Goal: Transaction & Acquisition: Purchase product/service

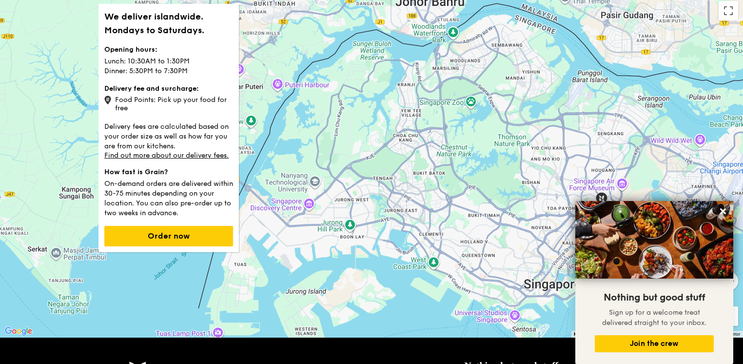
drag, startPoint x: 322, startPoint y: 168, endPoint x: 453, endPoint y: 179, distance: 131.6
click at [457, 179] on div "To navigate, press the arrow keys." at bounding box center [371, 166] width 743 height 341
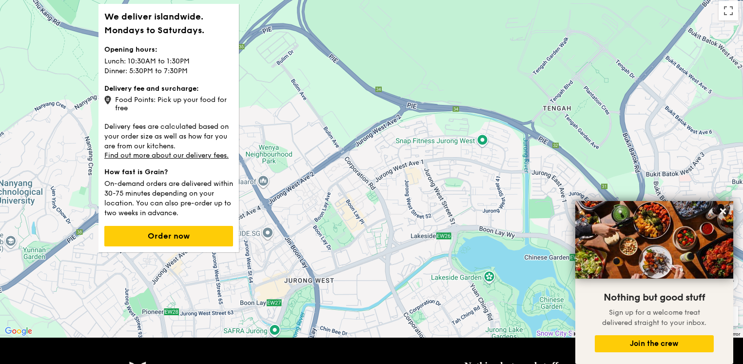
click at [279, 48] on div "To navigate, press the arrow keys." at bounding box center [371, 166] width 743 height 341
click at [285, 58] on div "To navigate, press the arrow keys." at bounding box center [371, 166] width 743 height 341
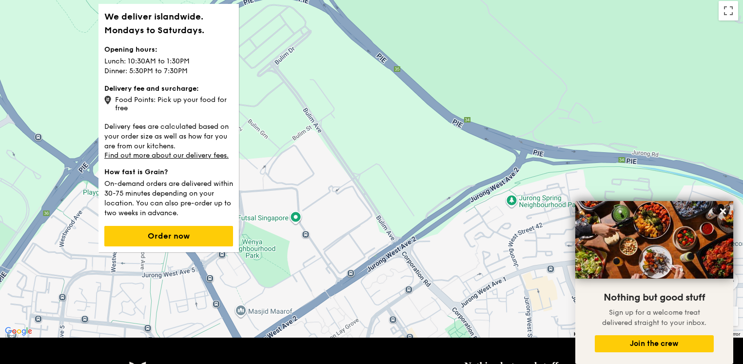
click at [278, 41] on div "To navigate, press the arrow keys." at bounding box center [371, 166] width 743 height 341
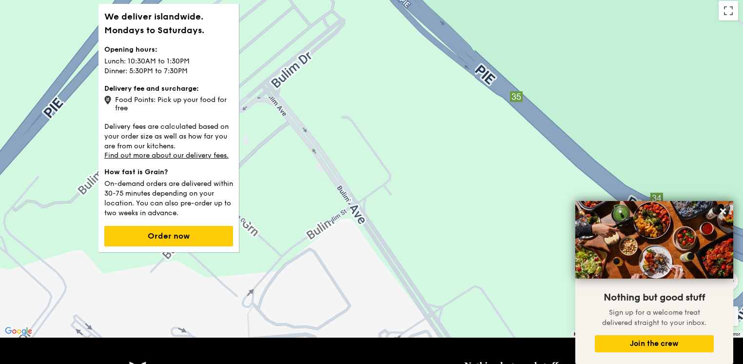
click at [278, 41] on div "To navigate, press the arrow keys." at bounding box center [371, 166] width 743 height 341
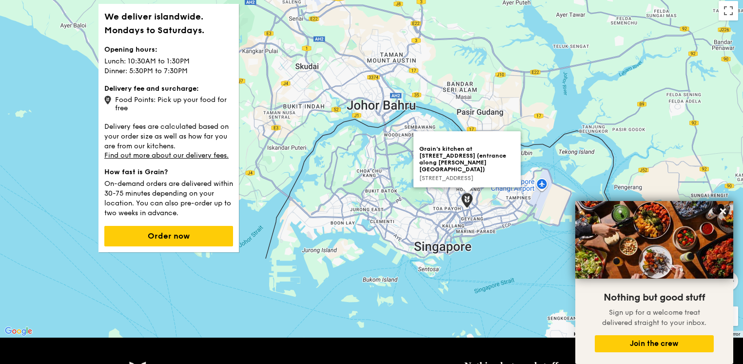
click at [467, 202] on img at bounding box center [467, 200] width 12 height 15
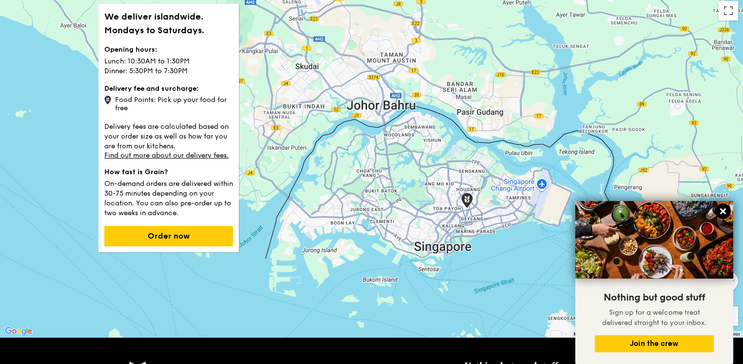
click at [725, 213] on icon at bounding box center [723, 211] width 6 height 6
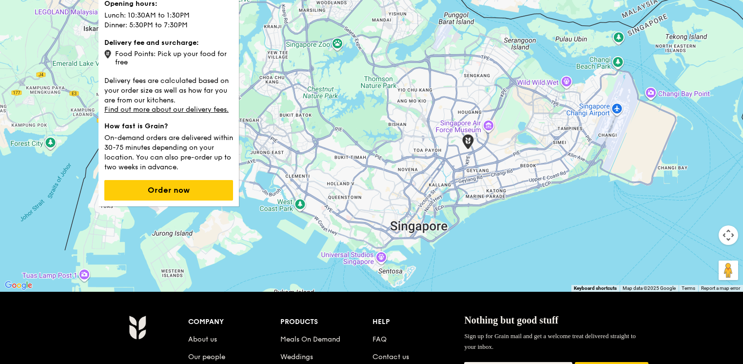
scroll to position [98, 0]
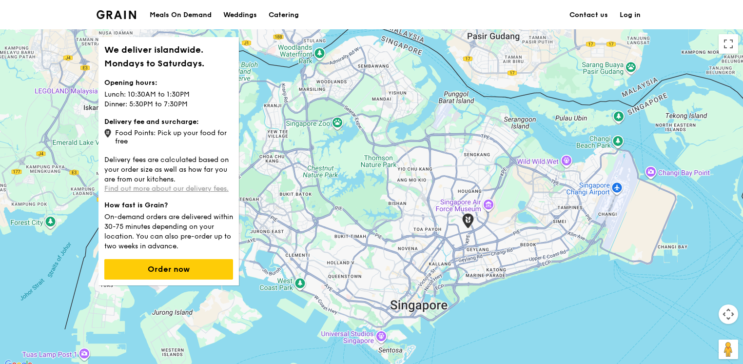
drag, startPoint x: 176, startPoint y: 189, endPoint x: 188, endPoint y: 186, distance: 12.5
click at [176, 190] on link "Find out more about our delivery fees." at bounding box center [166, 188] width 124 height 8
click at [333, 111] on div "To navigate, press the arrow keys." at bounding box center [371, 199] width 743 height 341
click at [292, 136] on div "To navigate, press the arrow keys." at bounding box center [371, 199] width 743 height 341
click at [292, 134] on div "To navigate, press the arrow keys." at bounding box center [371, 199] width 743 height 341
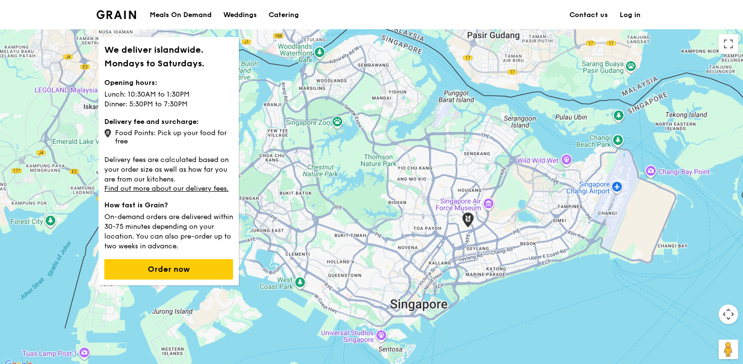
click at [265, 165] on div "To navigate, press the arrow keys." at bounding box center [371, 199] width 743 height 341
drag, startPoint x: 265, startPoint y: 165, endPoint x: 252, endPoint y: 173, distance: 15.7
click at [266, 165] on div "To navigate, press the arrow keys." at bounding box center [371, 199] width 743 height 341
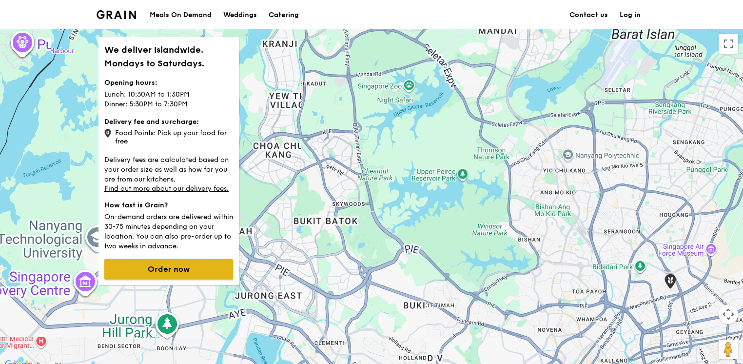
click at [198, 263] on button "Order now" at bounding box center [168, 269] width 129 height 20
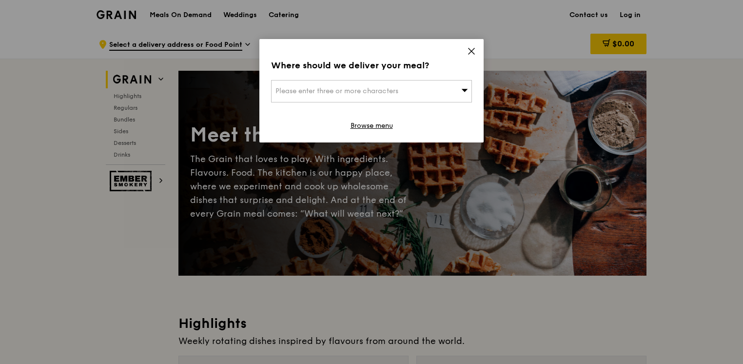
click at [464, 90] on icon at bounding box center [465, 90] width 6 height 3
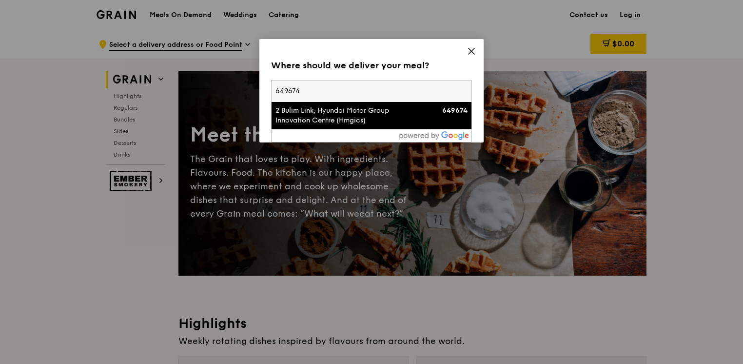
type input "649674"
click at [418, 114] on div "2 Bulim Link, Hyundai Motor Group Innovation Centre (Hmgics)" at bounding box center [348, 116] width 144 height 20
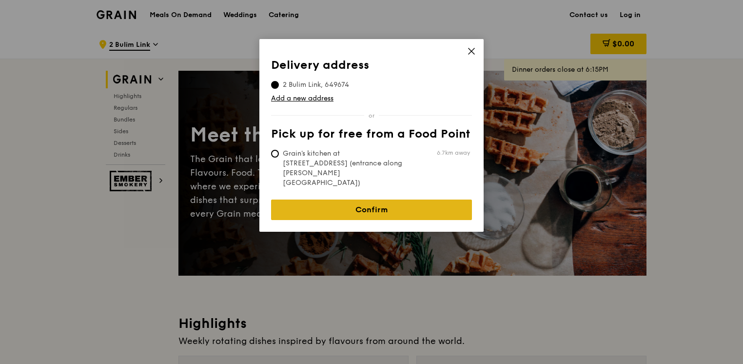
click at [420, 199] on link "Confirm" at bounding box center [371, 209] width 201 height 20
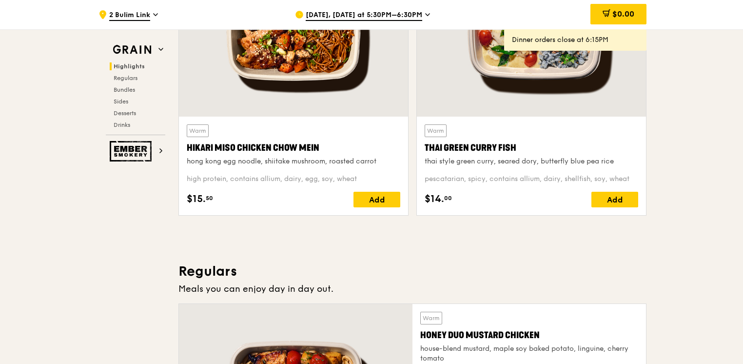
scroll to position [536, 0]
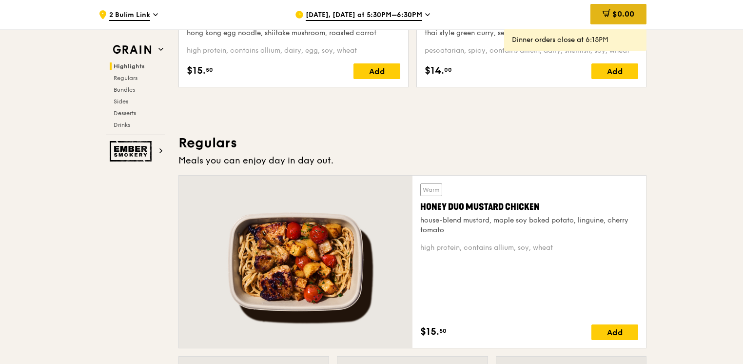
click at [614, 9] on div "$0.00" at bounding box center [619, 14] width 56 height 20
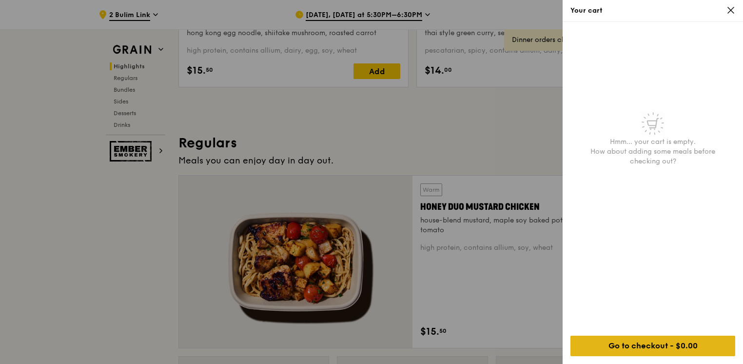
click at [704, 354] on div "Go to checkout - $0.00" at bounding box center [653, 346] width 165 height 20
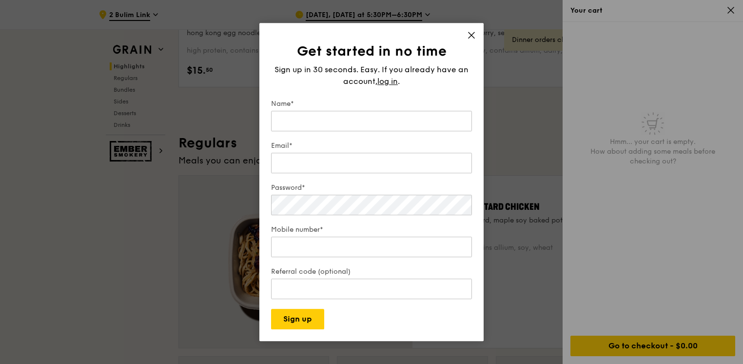
click at [474, 33] on icon at bounding box center [471, 35] width 9 height 9
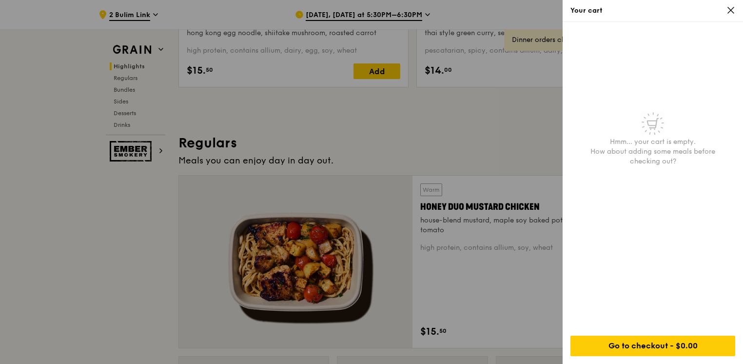
click at [483, 140] on div at bounding box center [371, 182] width 743 height 364
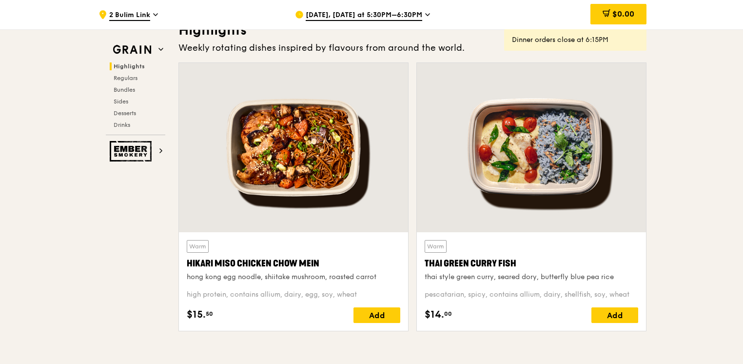
scroll to position [0, 0]
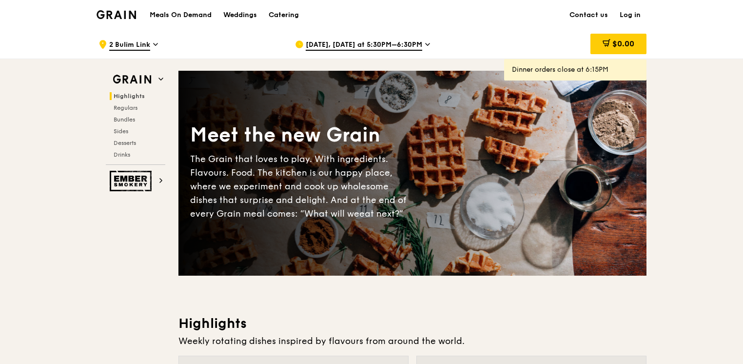
click at [139, 45] on span "2 Bulim Link" at bounding box center [129, 45] width 41 height 11
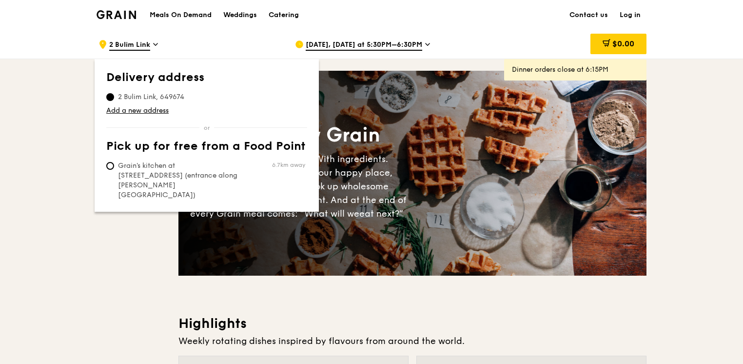
click at [179, 78] on th "Delivery address" at bounding box center [206, 80] width 201 height 18
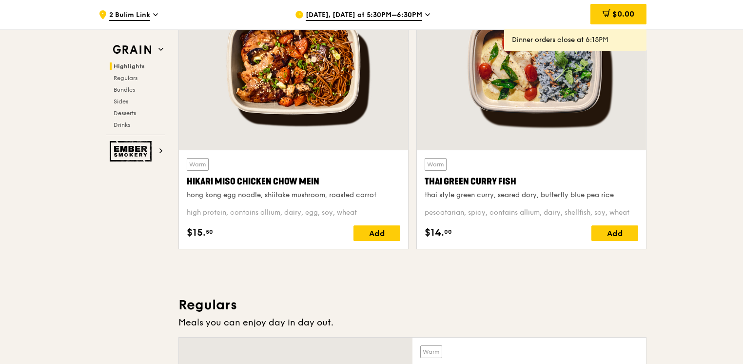
scroll to position [439, 0]
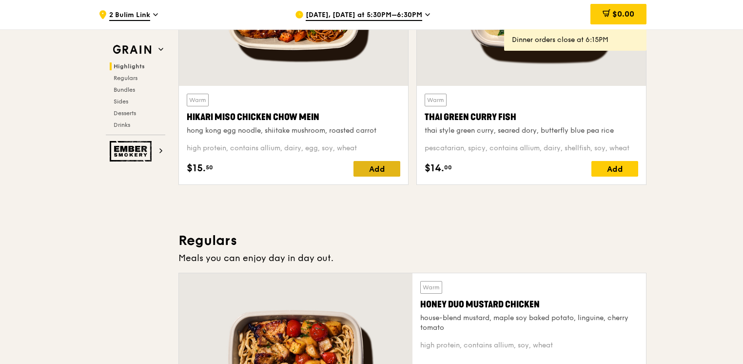
click at [396, 167] on div "Add" at bounding box center [377, 169] width 47 height 16
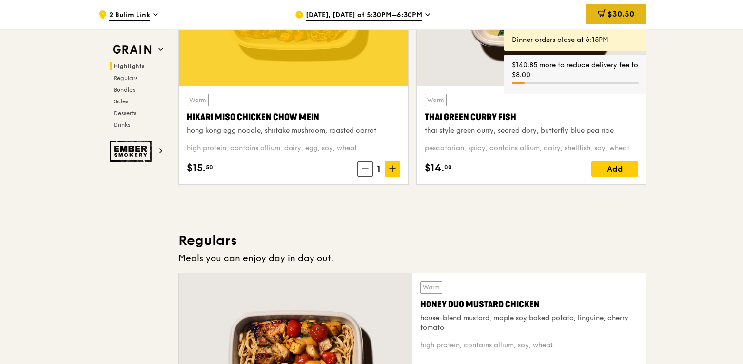
click at [620, 13] on span "$30.50" at bounding box center [621, 13] width 27 height 9
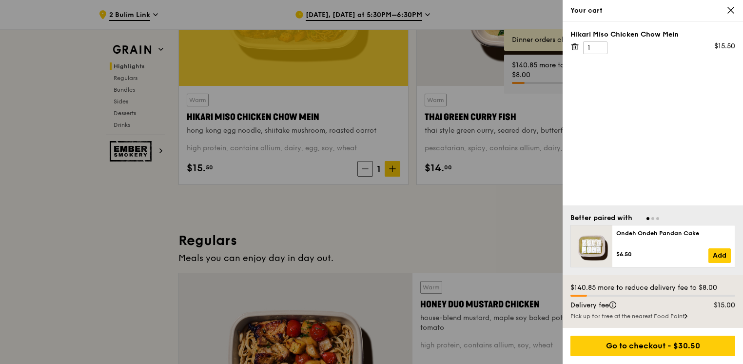
click at [542, 110] on div at bounding box center [371, 182] width 743 height 364
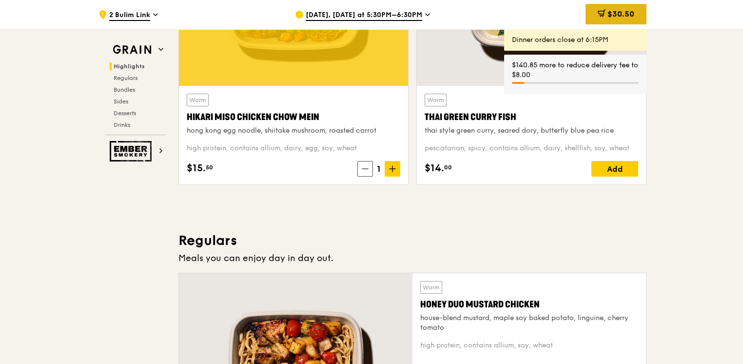
click at [606, 14] on div "$30.50" at bounding box center [616, 14] width 61 height 20
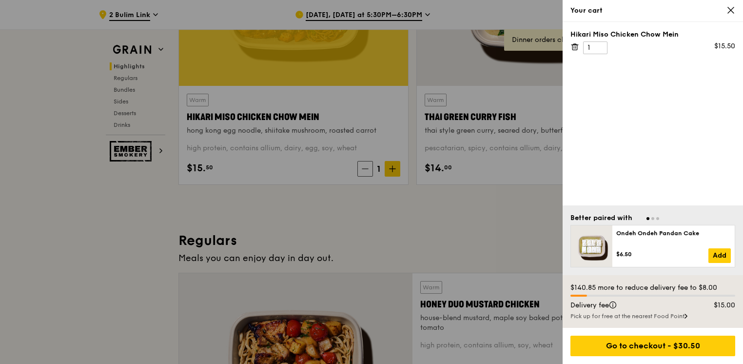
drag, startPoint x: 718, startPoint y: 304, endPoint x: 730, endPoint y: 299, distance: 13.1
click at [730, 299] on div "$140.85 more to reduce delivery fee to $8.00 Delivery fee $15.00 Pick up for fr…" at bounding box center [653, 301] width 180 height 53
drag, startPoint x: 409, startPoint y: 206, endPoint x: 405, endPoint y: 198, distance: 8.5
click at [406, 202] on div at bounding box center [371, 182] width 743 height 364
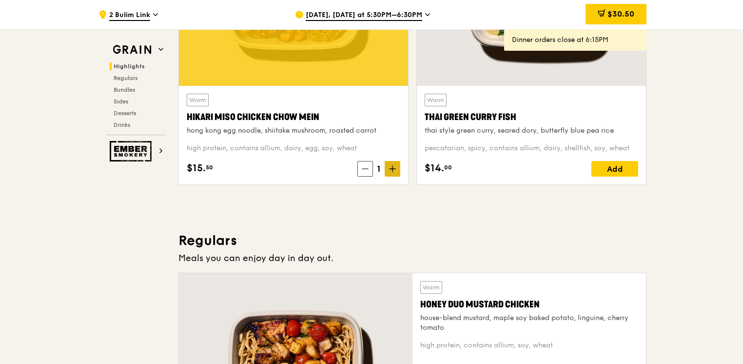
click at [386, 168] on span at bounding box center [393, 169] width 16 height 16
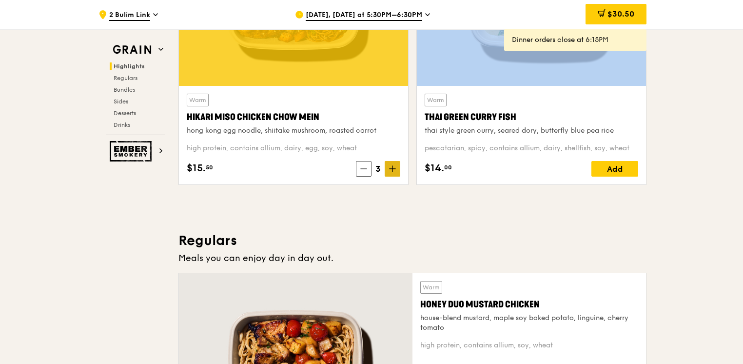
click at [388, 168] on span at bounding box center [393, 169] width 16 height 16
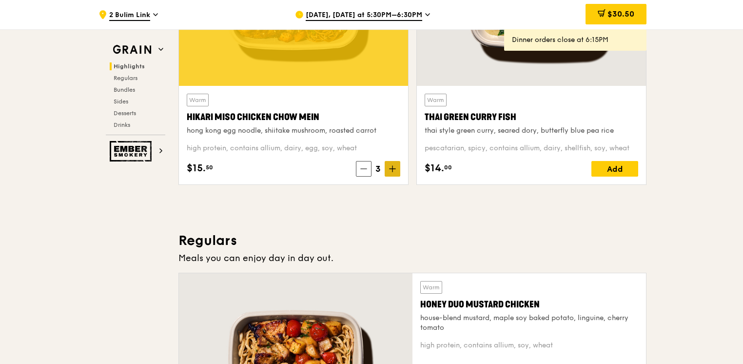
click at [388, 168] on span at bounding box center [393, 169] width 16 height 16
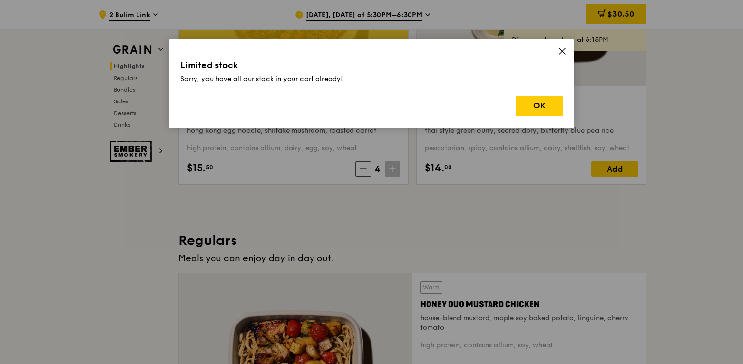
click at [390, 169] on icon at bounding box center [393, 169] width 6 height 0
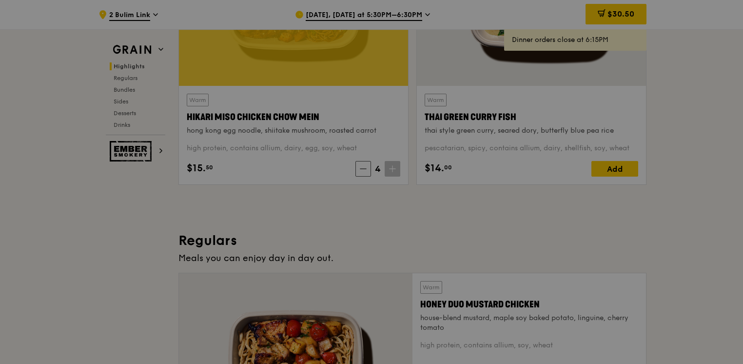
click at [392, 169] on div at bounding box center [371, 182] width 743 height 364
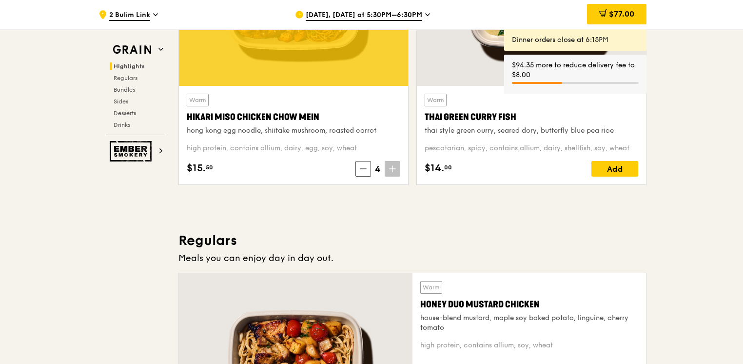
click at [393, 171] on icon at bounding box center [392, 168] width 7 height 7
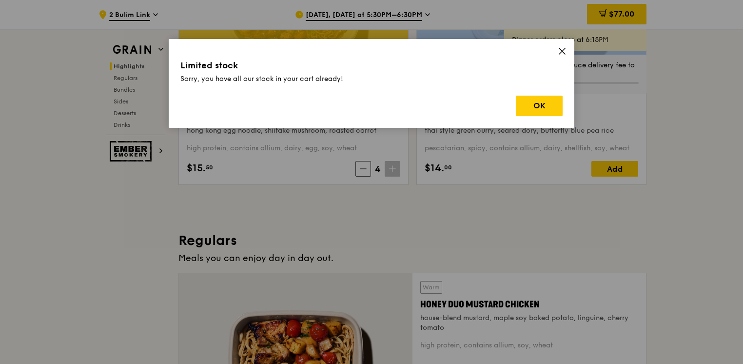
click at [393, 171] on icon at bounding box center [392, 168] width 7 height 7
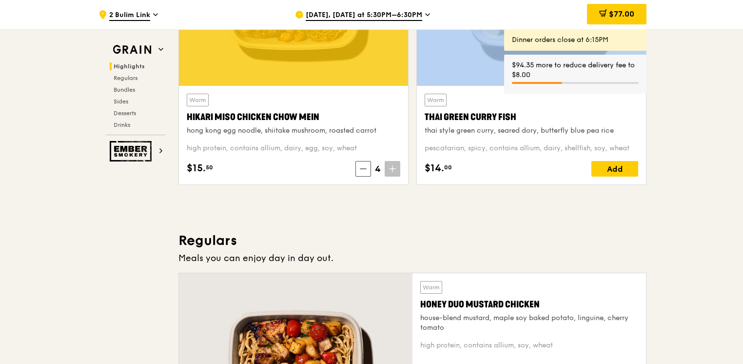
click at [393, 171] on icon at bounding box center [392, 168] width 7 height 7
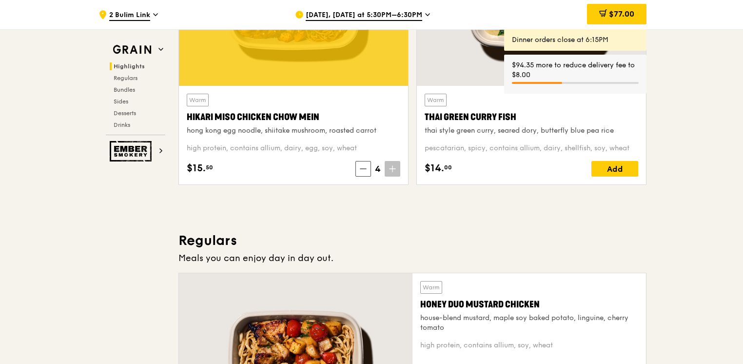
click at [393, 171] on icon at bounding box center [392, 168] width 7 height 7
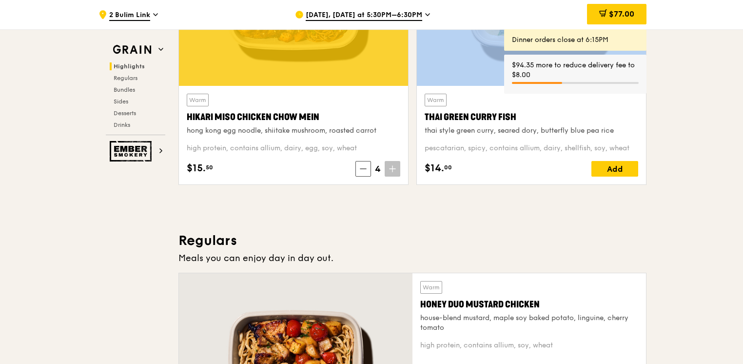
click at [393, 171] on icon at bounding box center [392, 168] width 7 height 7
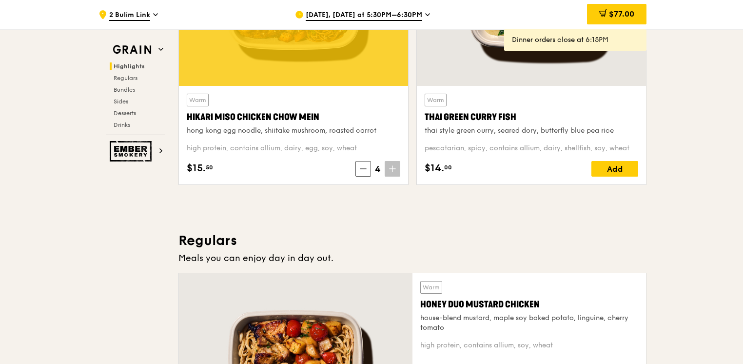
click at [392, 167] on icon at bounding box center [392, 168] width 7 height 7
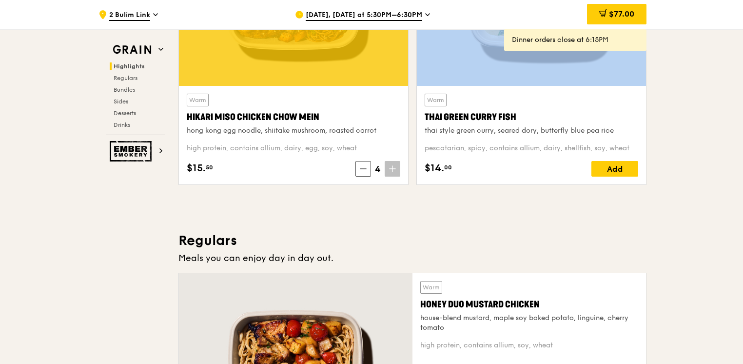
click at [392, 167] on icon at bounding box center [392, 168] width 7 height 7
click at [391, 167] on icon at bounding box center [392, 168] width 7 height 7
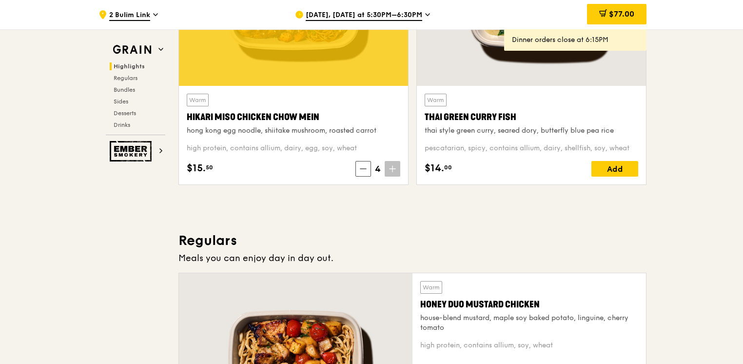
click at [390, 167] on icon at bounding box center [392, 168] width 7 height 7
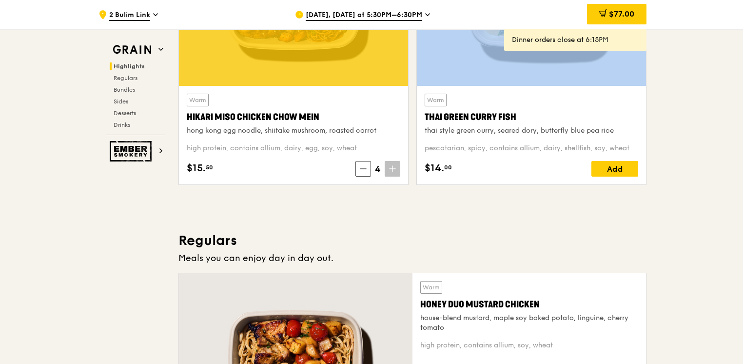
click at [390, 167] on icon at bounding box center [392, 168] width 7 height 7
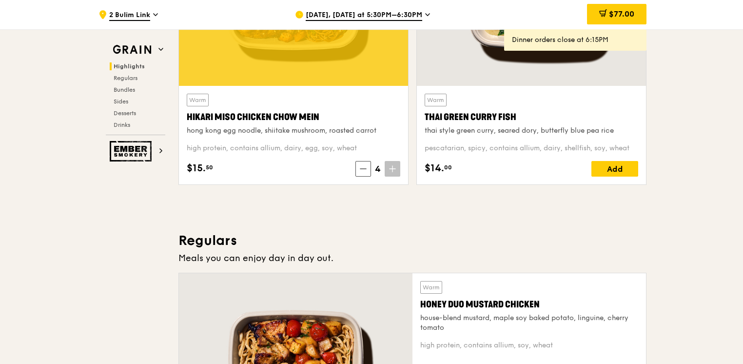
click at [390, 167] on icon at bounding box center [392, 168] width 7 height 7
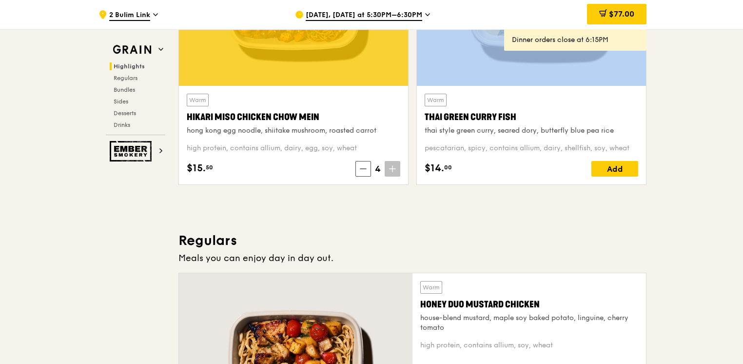
click at [390, 167] on icon at bounding box center [392, 168] width 7 height 7
click at [388, 167] on span at bounding box center [393, 169] width 16 height 16
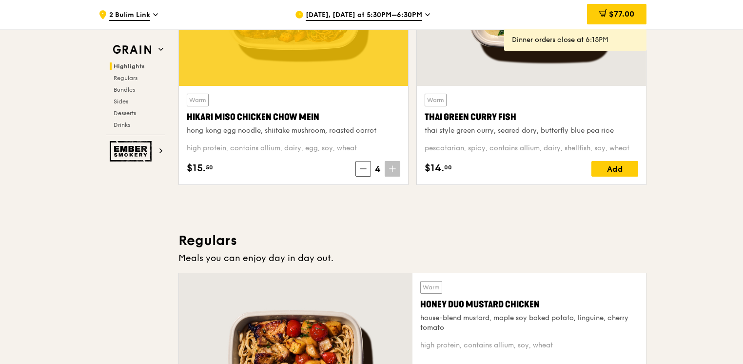
click at [387, 168] on span at bounding box center [393, 169] width 16 height 16
click at [385, 168] on span at bounding box center [393, 169] width 16 height 16
click at [394, 166] on icon at bounding box center [392, 168] width 7 height 7
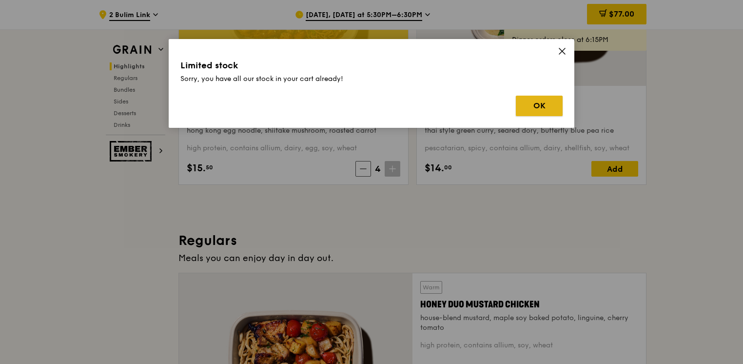
click at [536, 103] on button "OK" at bounding box center [539, 106] width 47 height 20
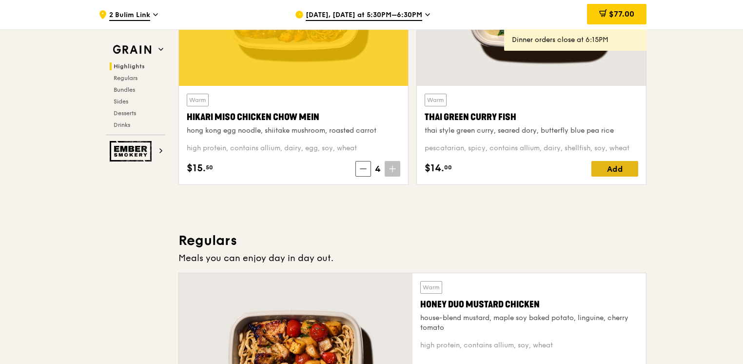
click at [607, 173] on div "Add" at bounding box center [615, 169] width 47 height 16
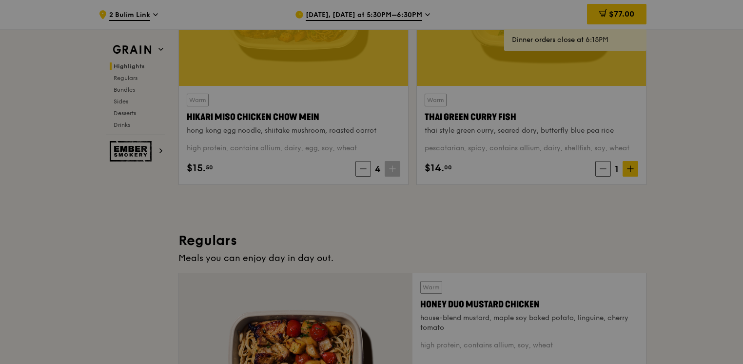
click at [634, 169] on div at bounding box center [371, 182] width 743 height 364
click at [631, 169] on div at bounding box center [371, 182] width 743 height 364
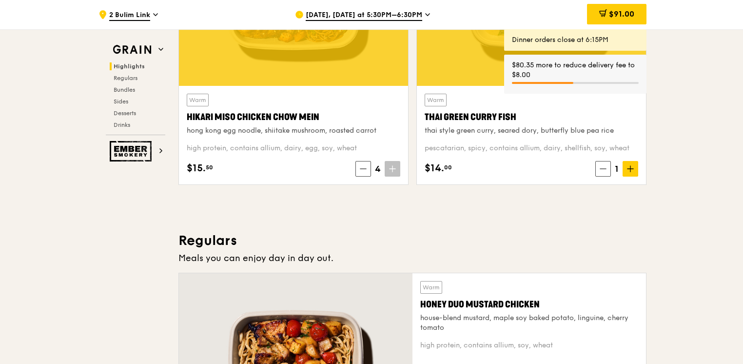
click at [631, 169] on icon at bounding box center [631, 169] width 0 height 6
drag, startPoint x: 631, startPoint y: 169, endPoint x: 625, endPoint y: 169, distance: 5.4
click at [625, 169] on span at bounding box center [631, 169] width 16 height 16
click at [625, 170] on span at bounding box center [631, 169] width 16 height 16
click at [628, 169] on icon at bounding box center [630, 168] width 7 height 7
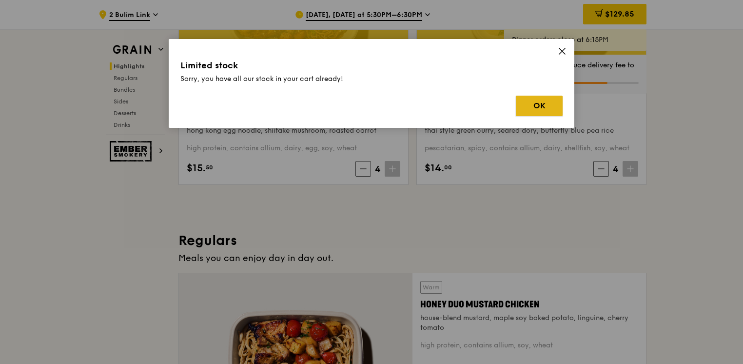
click at [547, 114] on button "OK" at bounding box center [539, 106] width 47 height 20
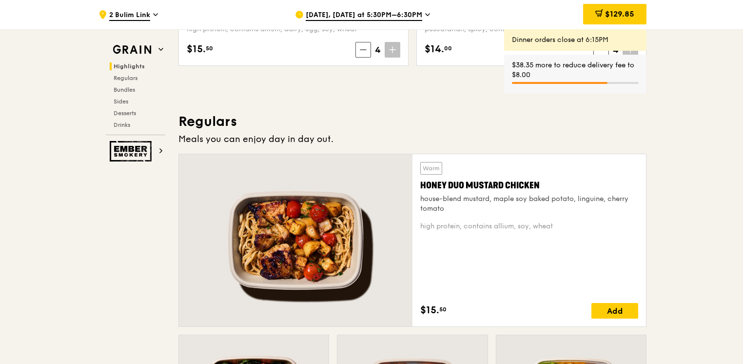
scroll to position [634, 0]
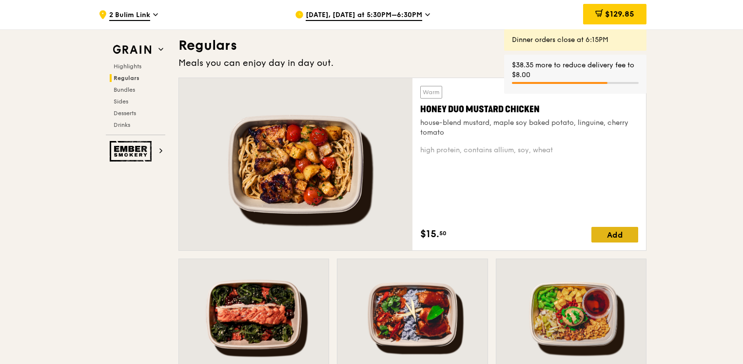
click at [614, 235] on div "Add" at bounding box center [615, 235] width 47 height 16
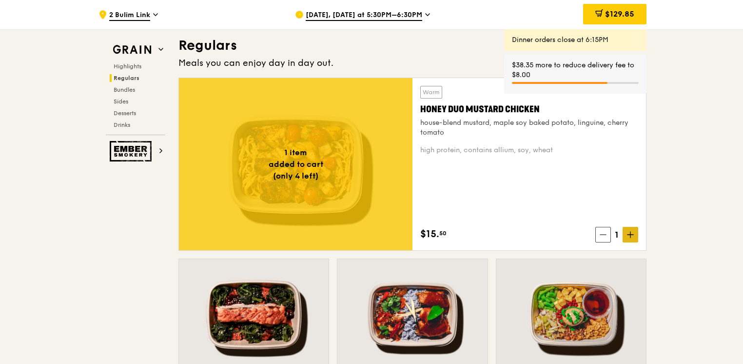
click at [626, 235] on span at bounding box center [631, 235] width 16 height 16
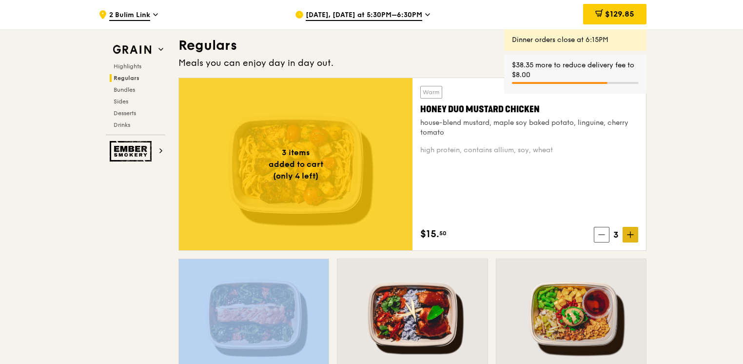
click at [626, 235] on span at bounding box center [631, 235] width 16 height 16
click at [627, 235] on span at bounding box center [631, 235] width 16 height 16
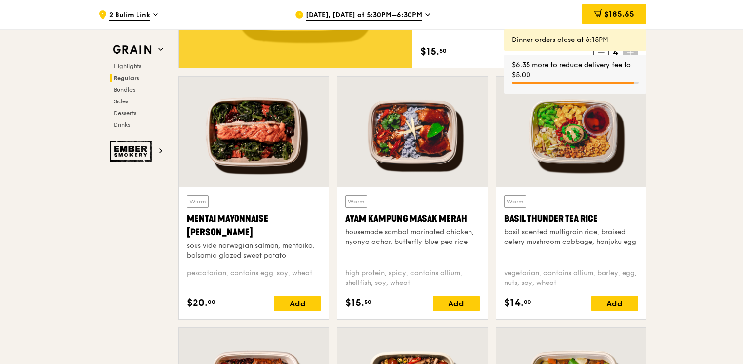
scroll to position [878, 0]
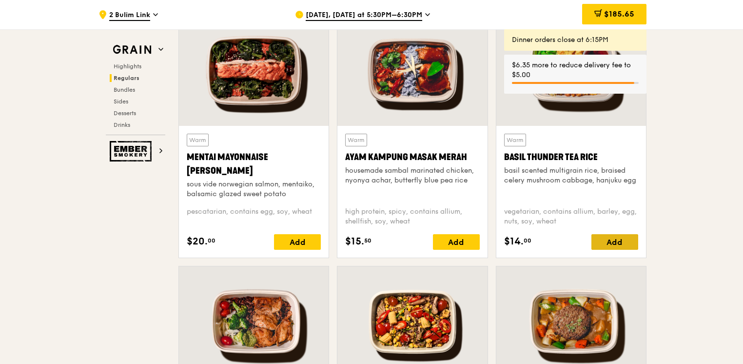
click at [618, 239] on div "Add" at bounding box center [615, 242] width 47 height 16
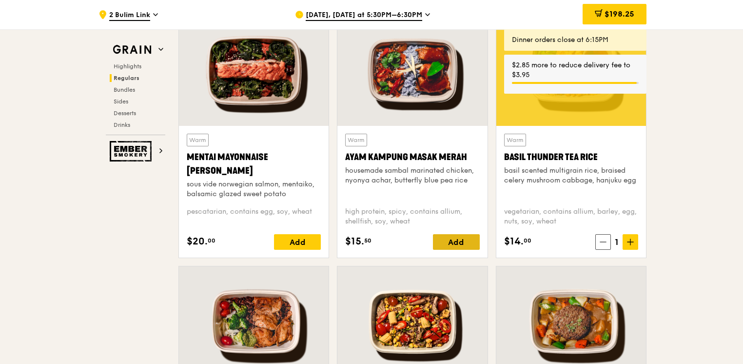
click at [467, 245] on div "Add" at bounding box center [456, 242] width 47 height 16
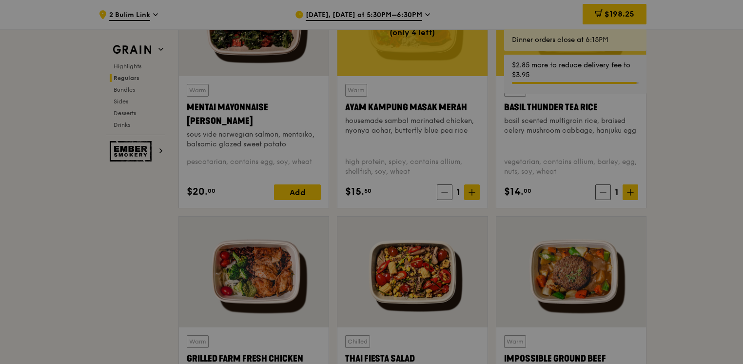
scroll to position [1024, 0]
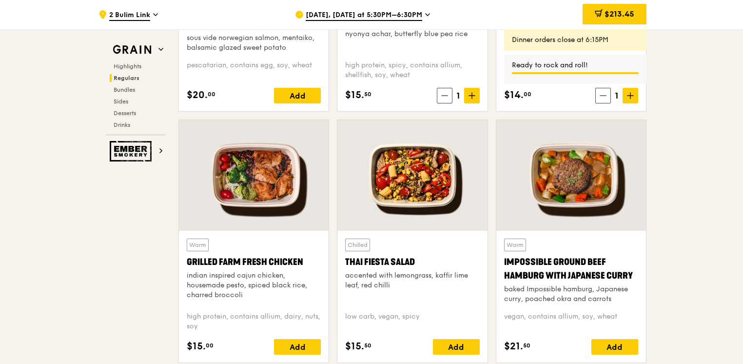
click at [636, 15] on div "$213.45" at bounding box center [615, 14] width 64 height 20
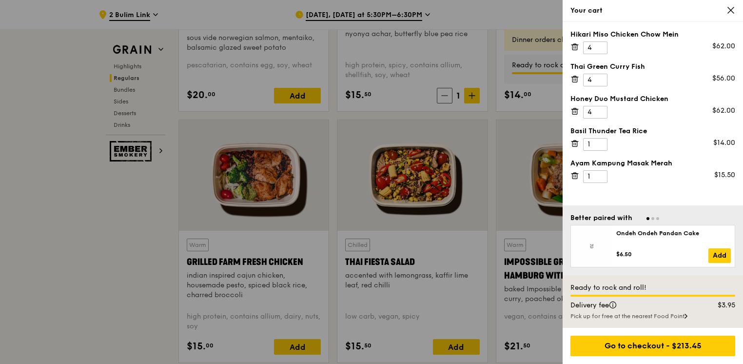
click at [501, 276] on div at bounding box center [371, 182] width 743 height 364
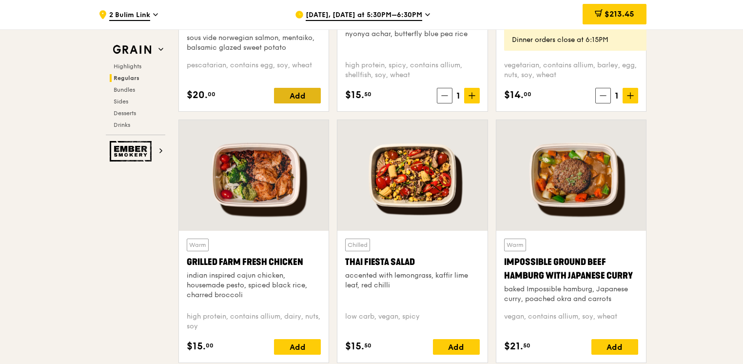
click at [309, 88] on div "Add" at bounding box center [297, 96] width 47 height 16
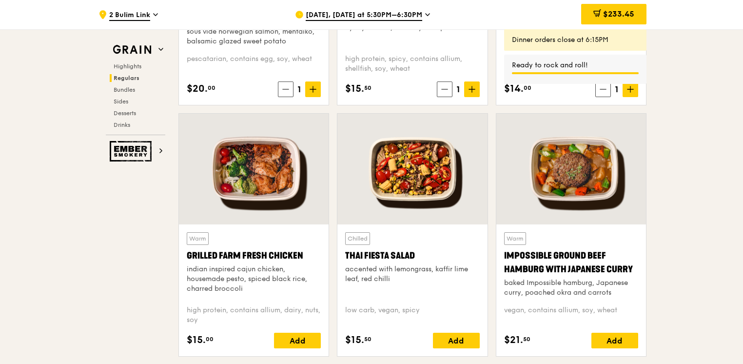
scroll to position [1122, 0]
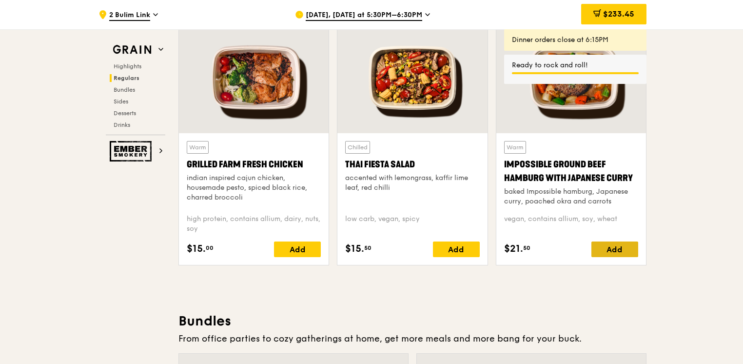
click at [611, 255] on div "Add" at bounding box center [615, 249] width 47 height 16
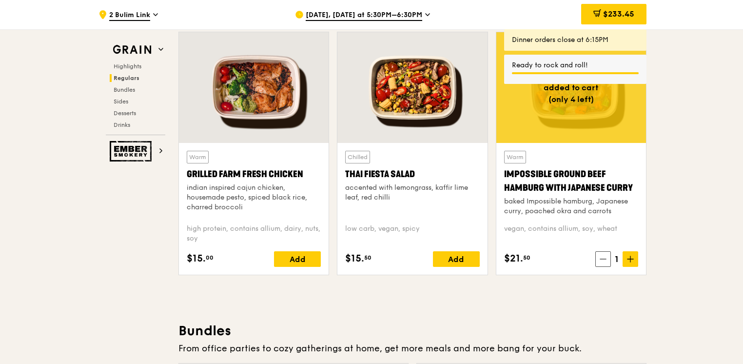
scroll to position [1102, 0]
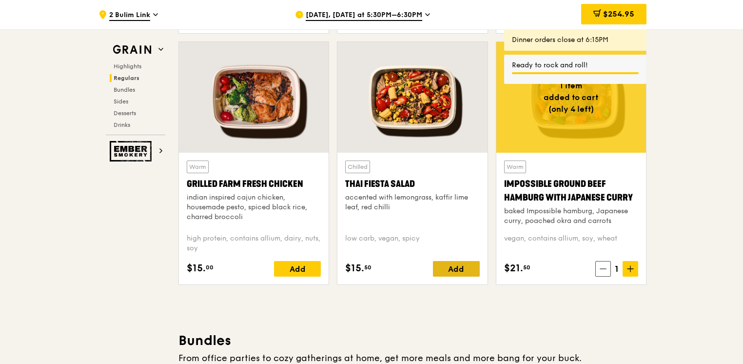
click at [455, 270] on div "Add" at bounding box center [456, 269] width 47 height 16
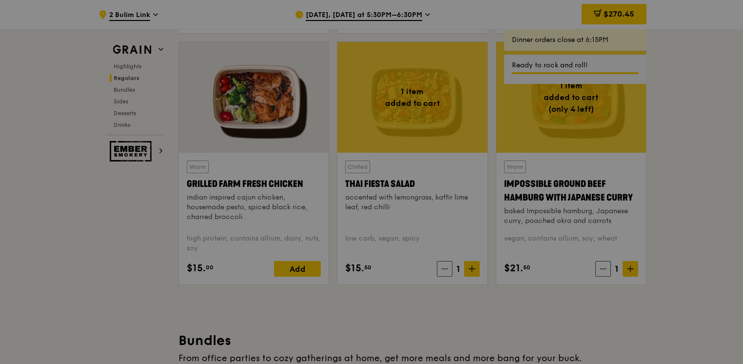
click at [293, 272] on div at bounding box center [371, 182] width 743 height 364
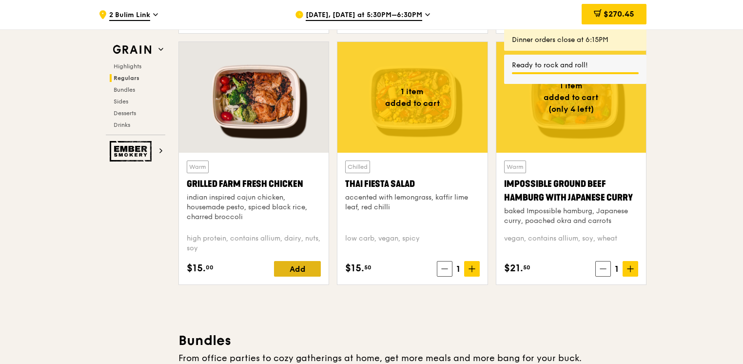
click at [295, 270] on div "Add" at bounding box center [297, 269] width 47 height 16
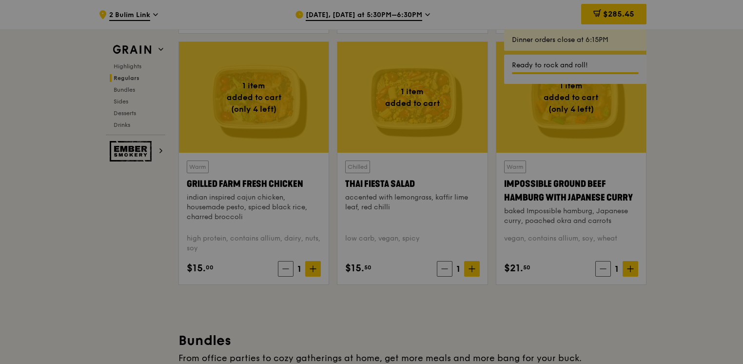
click at [617, 16] on div at bounding box center [371, 182] width 743 height 364
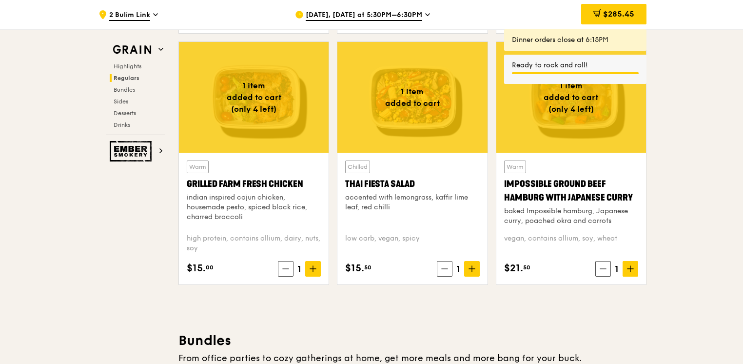
click at [647, 11] on div "$285.45 18" at bounding box center [568, 14] width 169 height 29
click at [639, 15] on div "$285.45" at bounding box center [613, 14] width 65 height 20
